Goal: Answer question/provide support: Share knowledge or assist other users

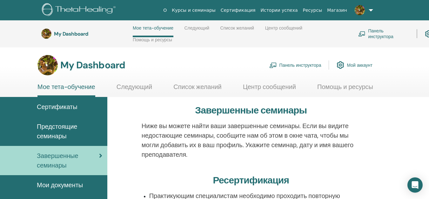
scroll to position [156, 0]
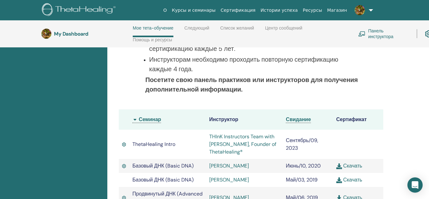
click at [216, 10] on link "Курсы и семинары" at bounding box center [193, 10] width 49 height 12
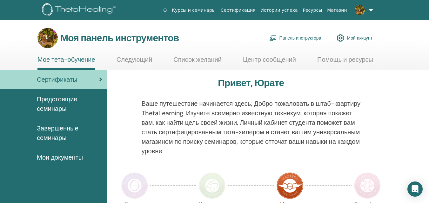
click at [61, 132] on font "Завершенные семинары" at bounding box center [58, 133] width 42 height 18
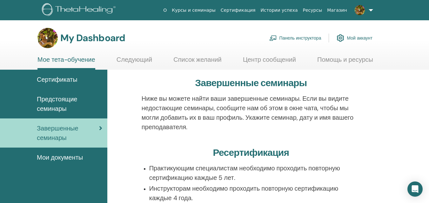
click at [212, 10] on link "Курсы и семинары" at bounding box center [193, 10] width 49 height 12
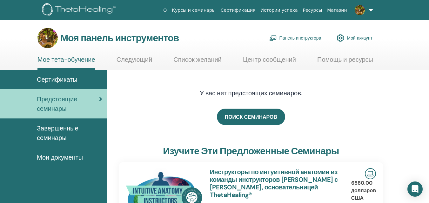
click at [60, 128] on font "Завершенные семинары" at bounding box center [58, 133] width 42 height 18
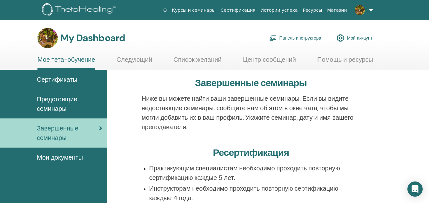
click at [295, 35] on link "Панель инструктора" at bounding box center [295, 38] width 52 height 14
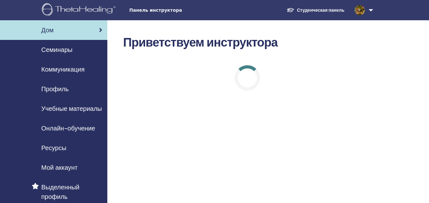
click at [66, 51] on font "Семинары" at bounding box center [56, 50] width 31 height 8
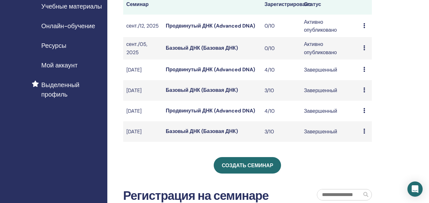
scroll to position [103, 0]
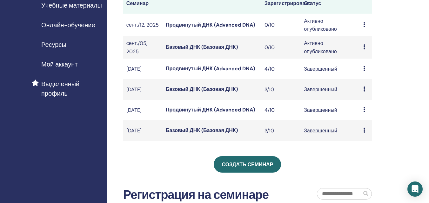
click at [363, 71] on icon at bounding box center [364, 68] width 2 height 5
click at [365, 89] on font "Участники" at bounding box center [365, 89] width 24 height 7
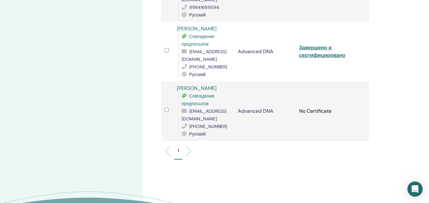
scroll to position [202, 0]
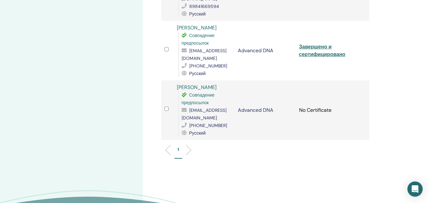
click at [201, 84] on link "[PERSON_NAME]" at bounding box center [197, 87] width 40 height 7
